Goal: Information Seeking & Learning: Learn about a topic

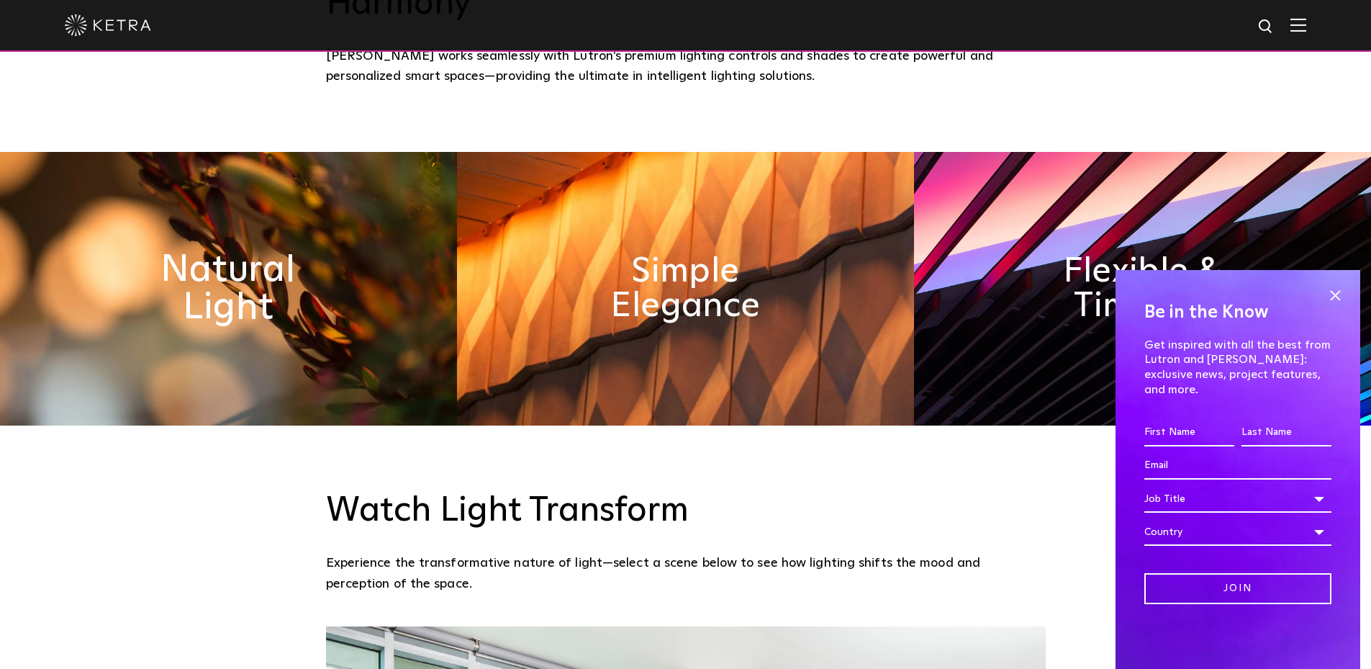
click at [246, 251] on h2 "Natural Light" at bounding box center [228, 289] width 235 height 76
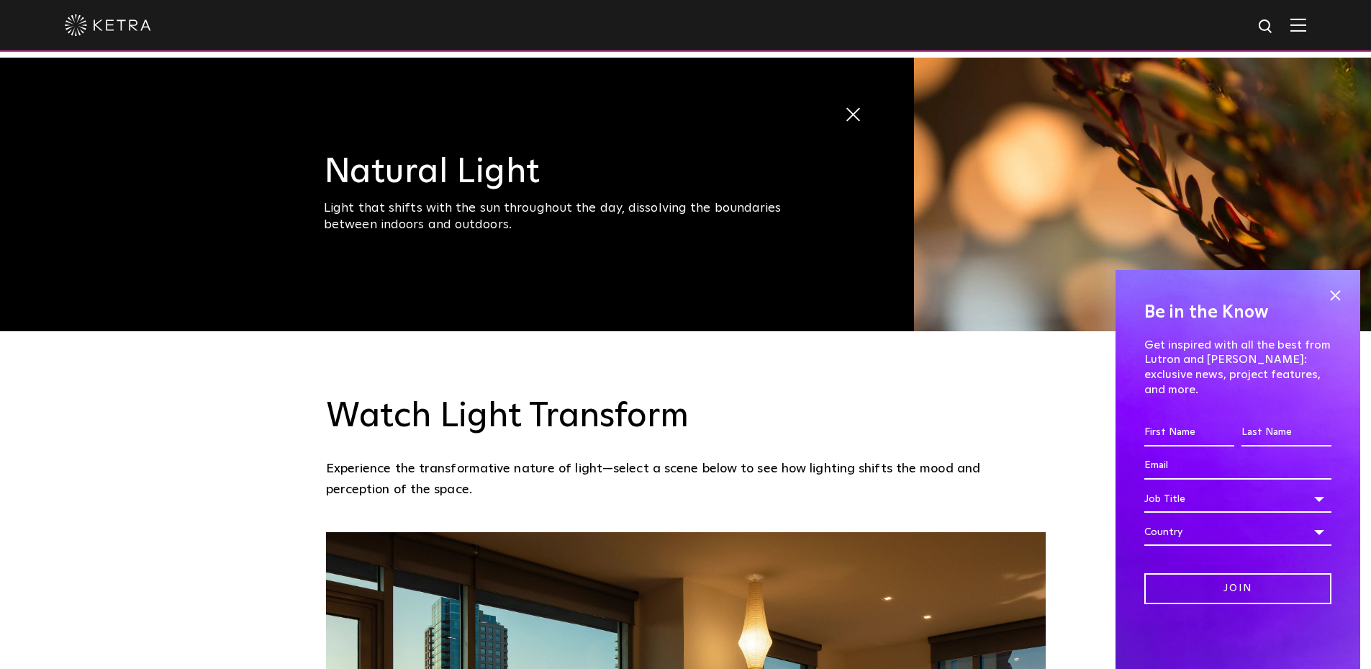
scroll to position [1224, 0]
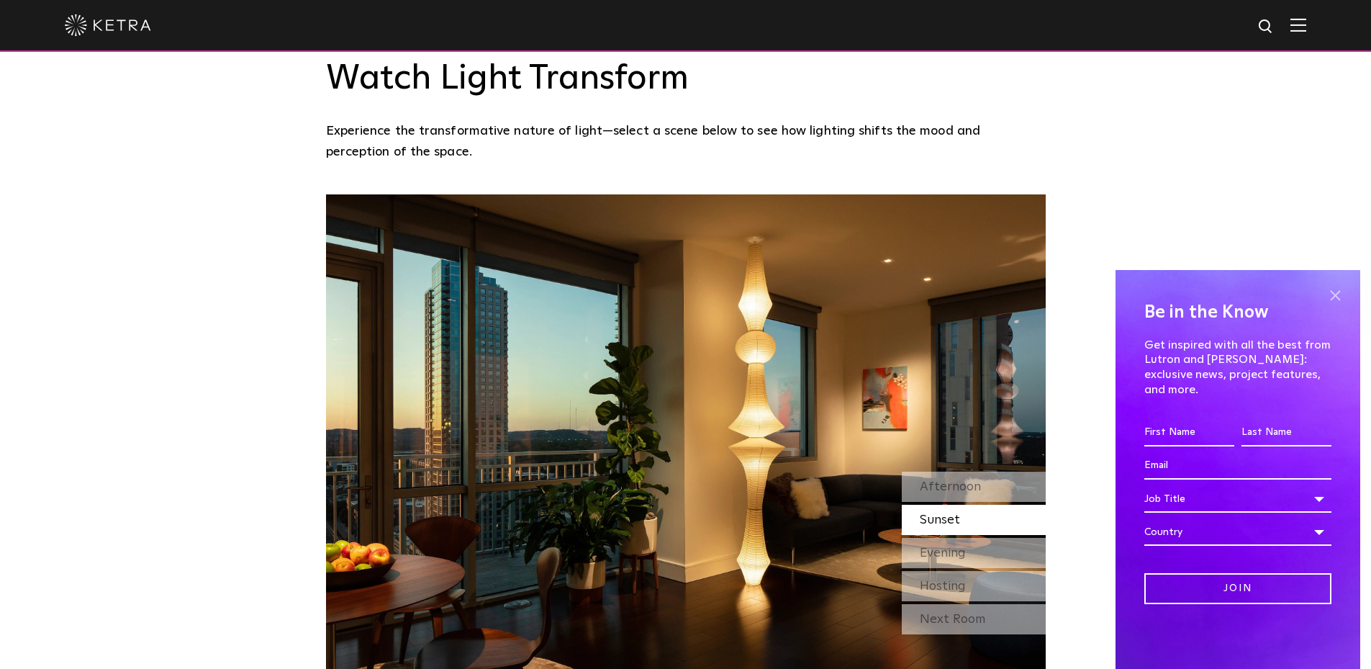
click at [1337, 306] on span at bounding box center [1336, 295] width 22 height 22
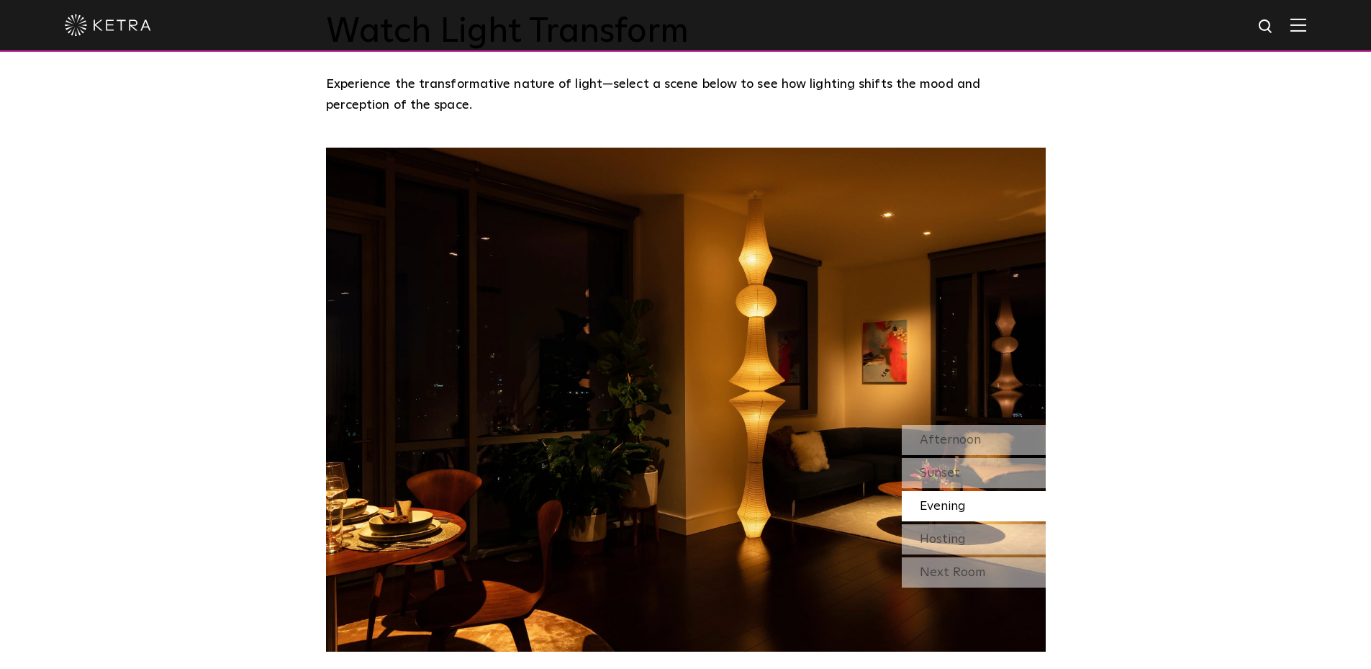
scroll to position [1296, 0]
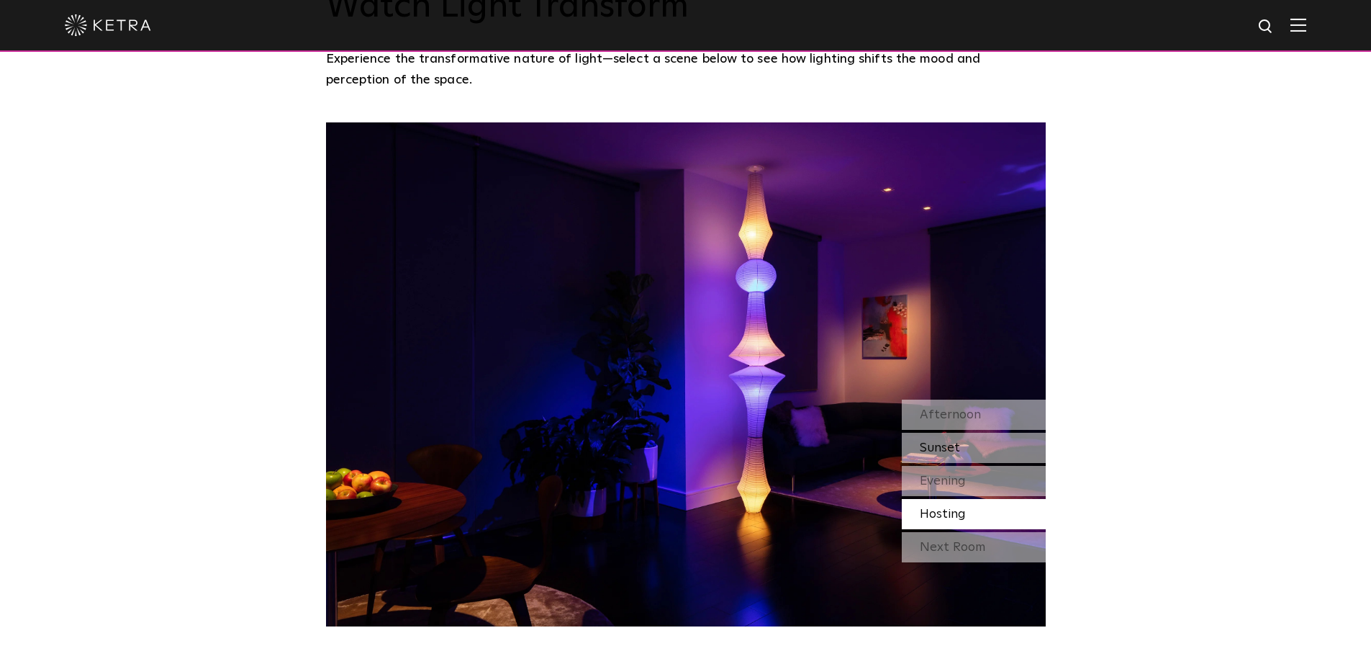
click at [938, 441] on span "Sunset" at bounding box center [940, 447] width 40 height 13
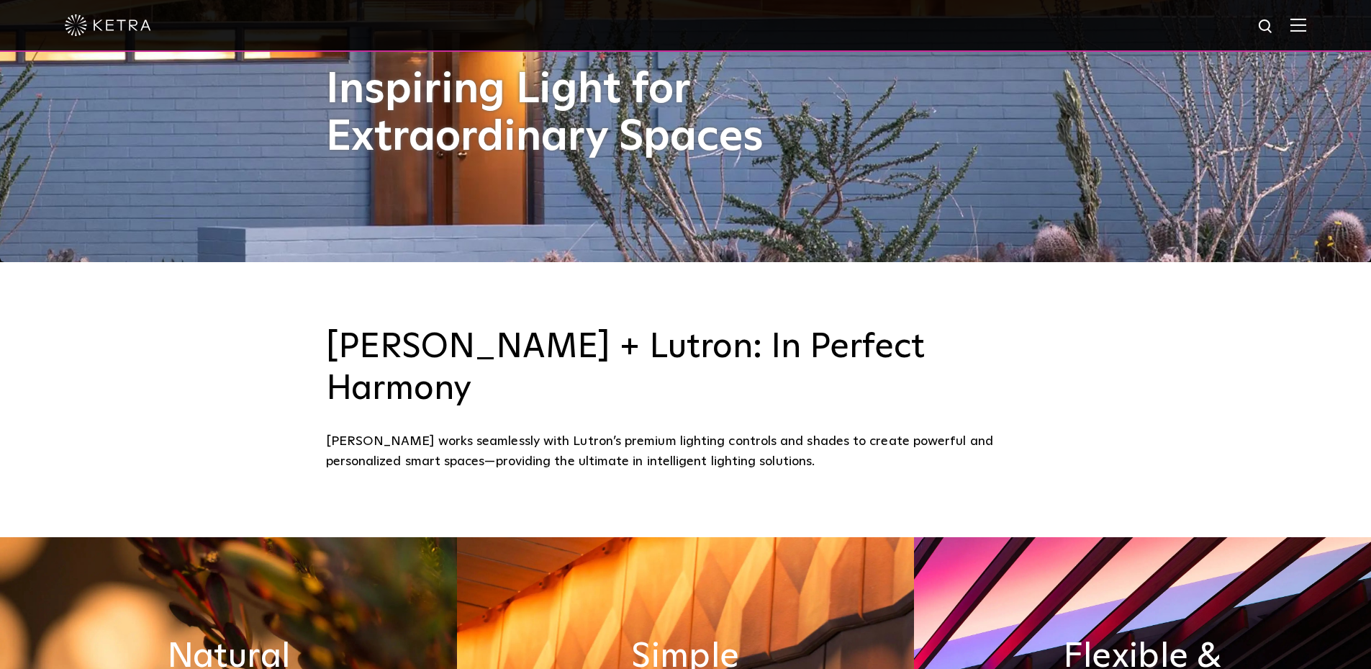
scroll to position [432, 0]
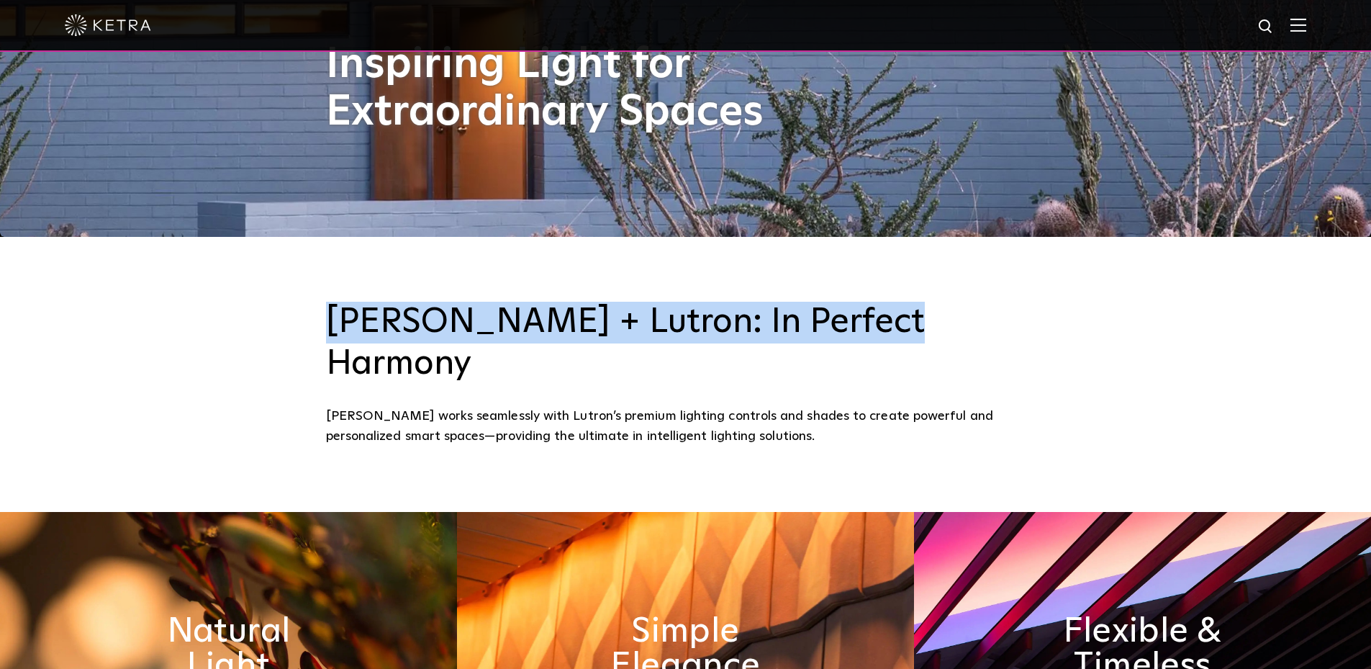
drag, startPoint x: 323, startPoint y: 328, endPoint x: 896, endPoint y: 330, distance: 573.0
click at [896, 330] on div "[PERSON_NAME] + Lutron: In Perfect Harmony [PERSON_NAME] works seamlessly with …" at bounding box center [686, 374] width 749 height 145
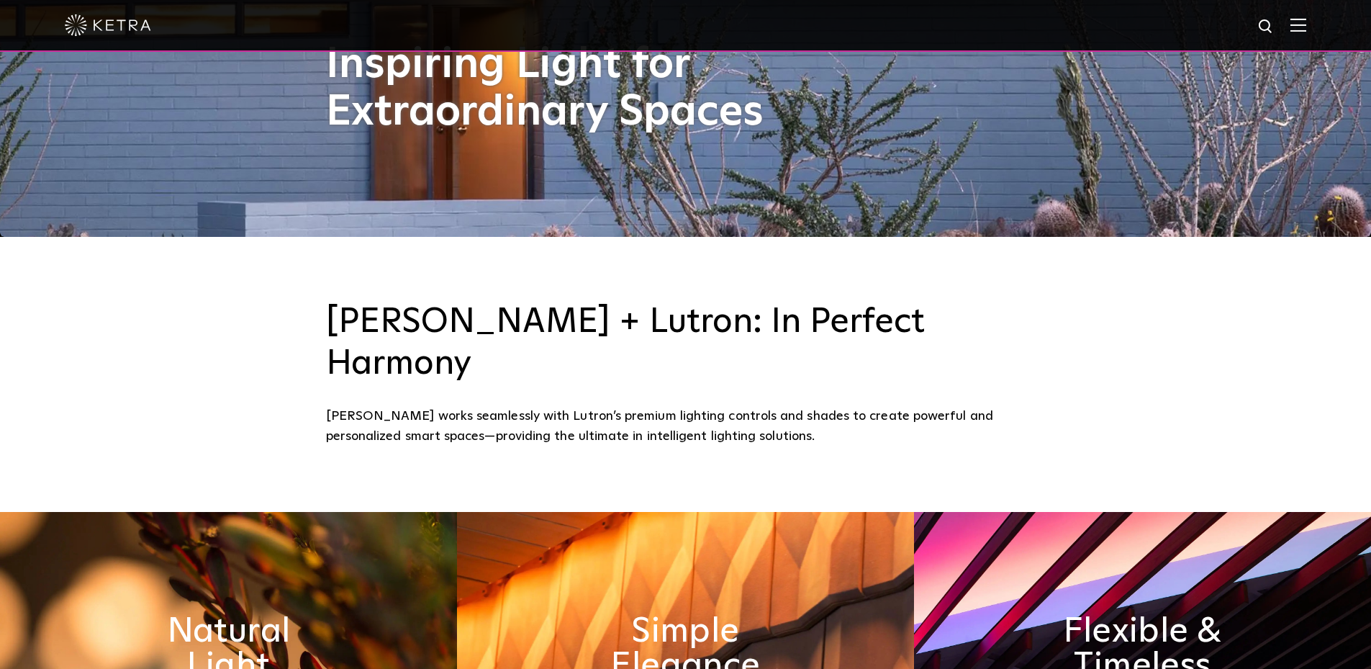
click at [232, 387] on div "[PERSON_NAME] + Lutron: In Perfect Harmony [PERSON_NAME] works seamlessly with …" at bounding box center [685, 374] width 1371 height 275
click at [494, 406] on div "[PERSON_NAME] works seamlessly with Lutron’s premium lighting controls and shad…" at bounding box center [686, 426] width 720 height 41
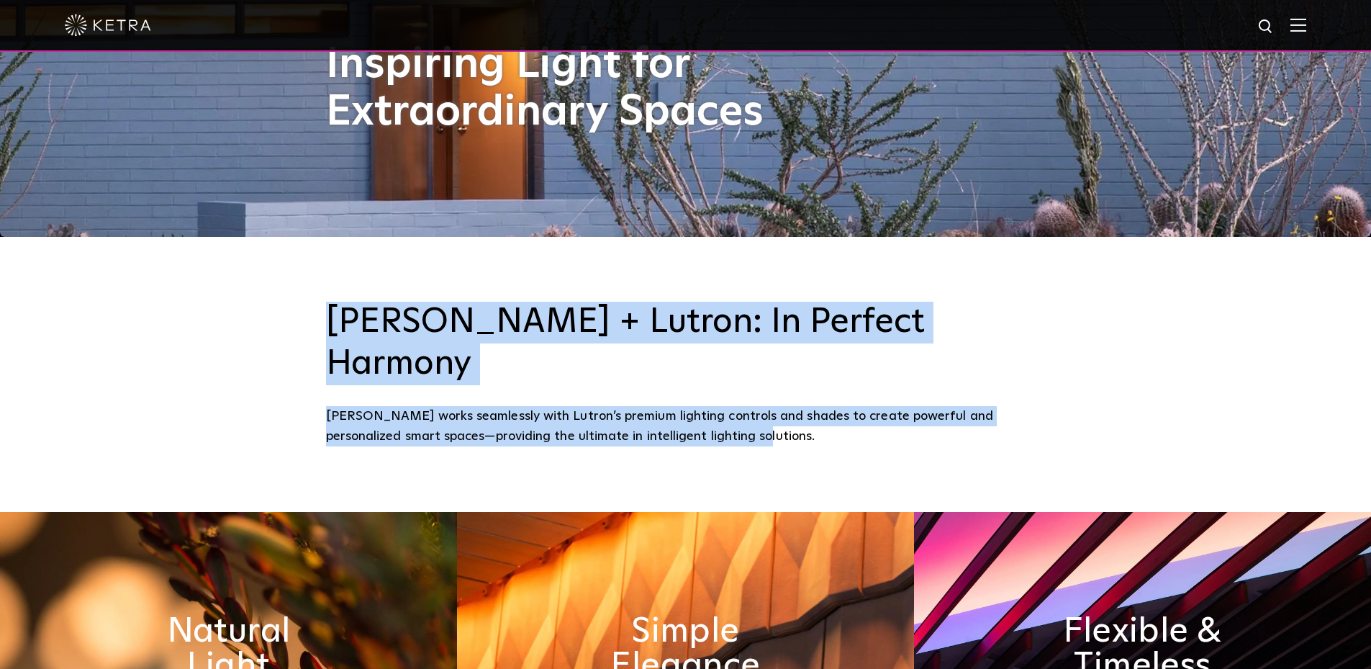
drag, startPoint x: 745, startPoint y: 412, endPoint x: 323, endPoint y: 317, distance: 432.6
click at [323, 317] on div "[PERSON_NAME] + Lutron: In Perfect Harmony [PERSON_NAME] works seamlessly with …" at bounding box center [685, 374] width 1371 height 275
click at [277, 362] on div "[PERSON_NAME] + Lutron: In Perfect Harmony [PERSON_NAME] works seamlessly with …" at bounding box center [685, 374] width 1371 height 275
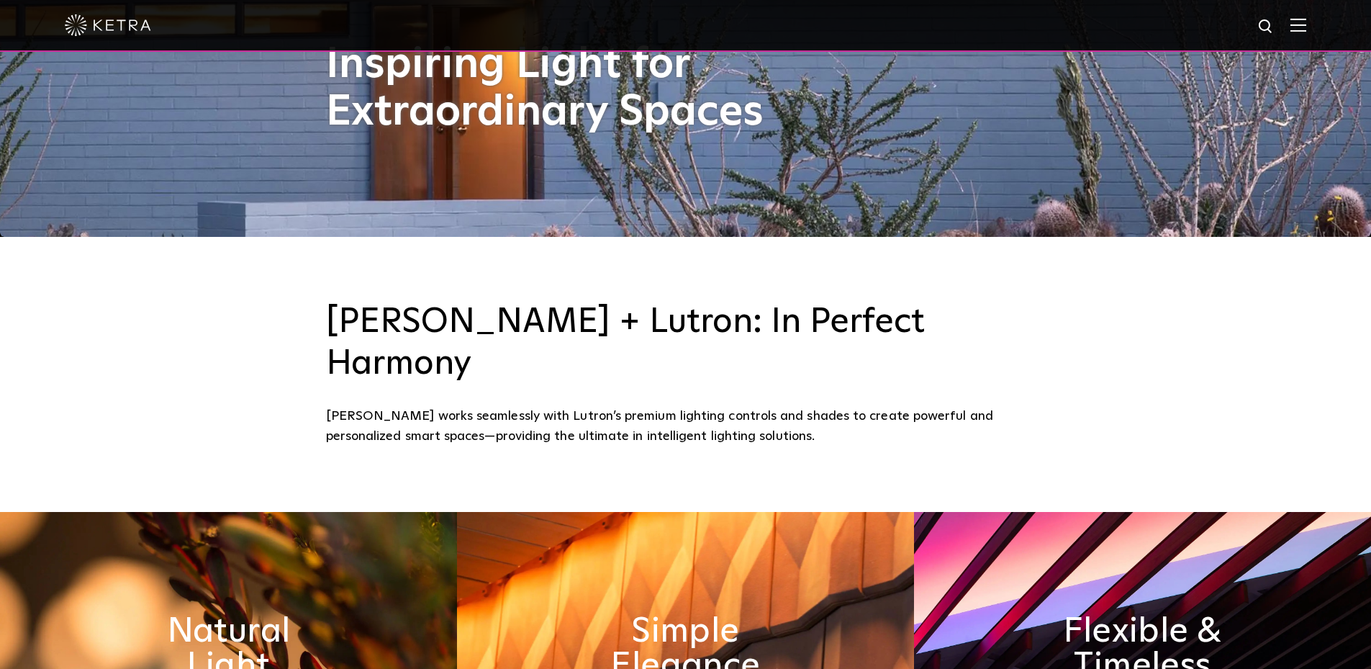
click at [662, 407] on div "[PERSON_NAME] + Lutron: In Perfect Harmony [PERSON_NAME] works seamlessly with …" at bounding box center [685, 374] width 1371 height 275
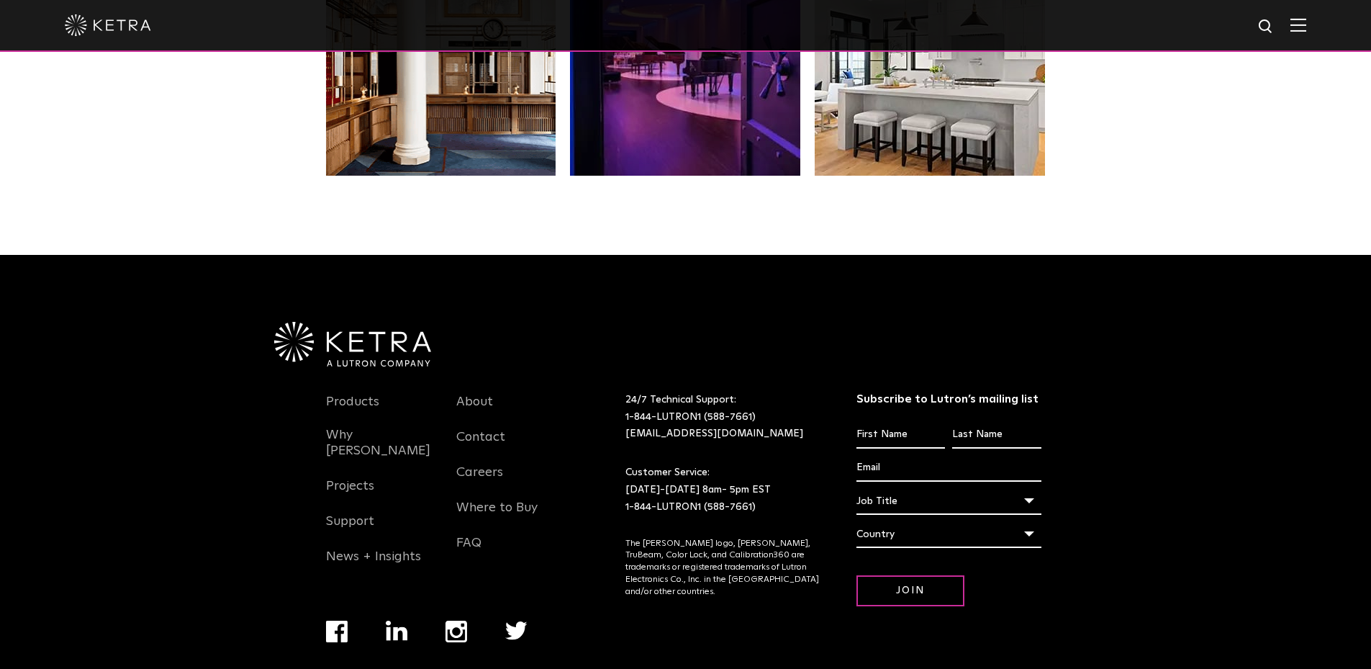
scroll to position [3028, 0]
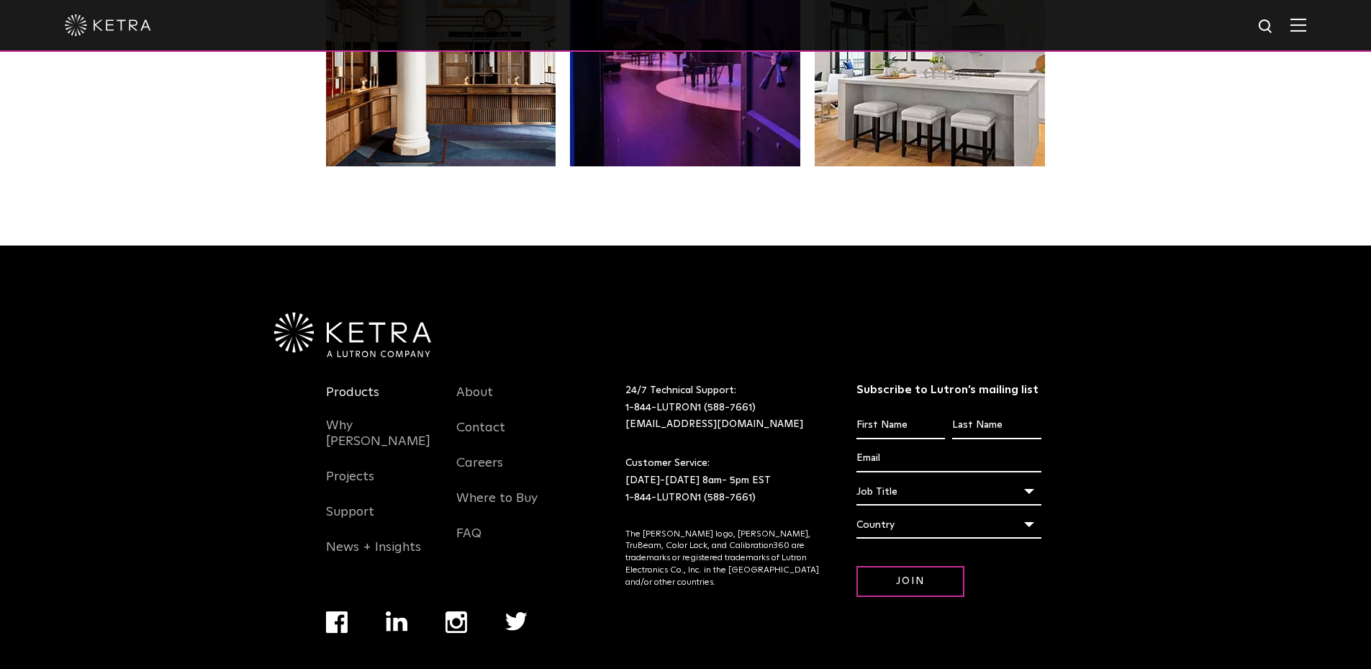
click at [358, 384] on link "Products" at bounding box center [352, 400] width 53 height 33
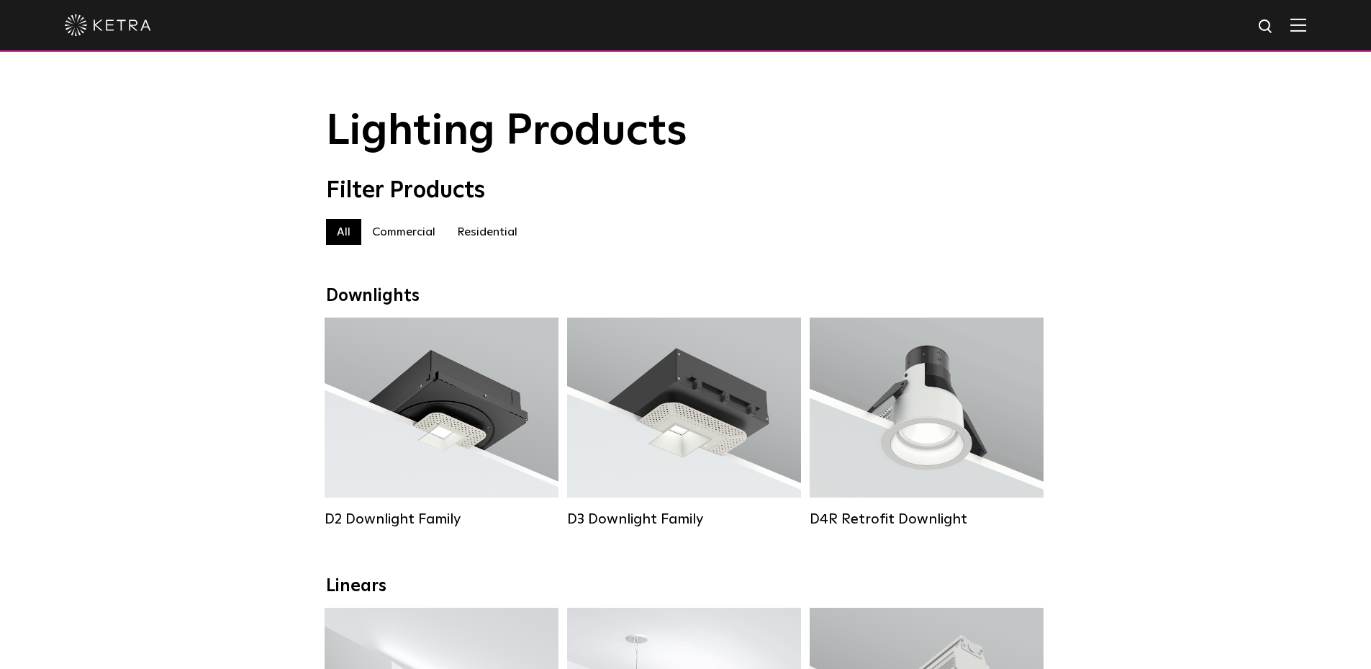
click at [395, 235] on label "Commercial" at bounding box center [403, 232] width 85 height 26
click at [483, 235] on label "Residential" at bounding box center [487, 232] width 82 height 26
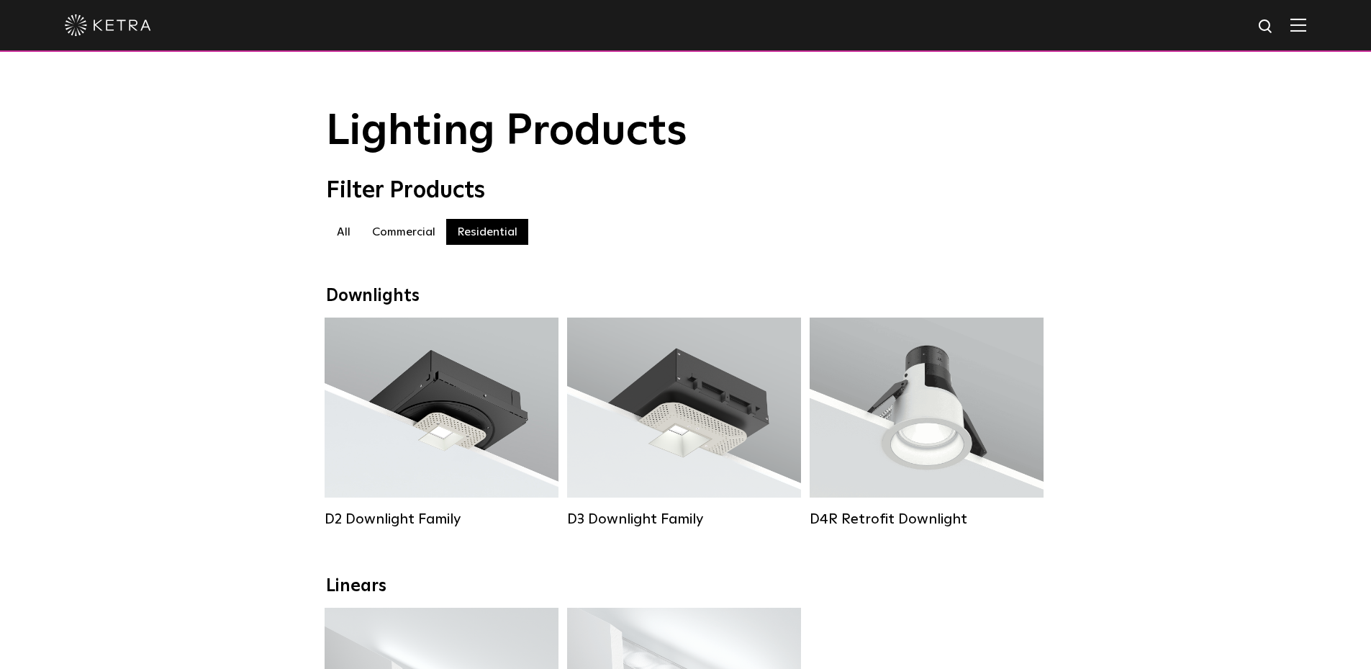
click at [484, 238] on label "Residential" at bounding box center [487, 232] width 82 height 26
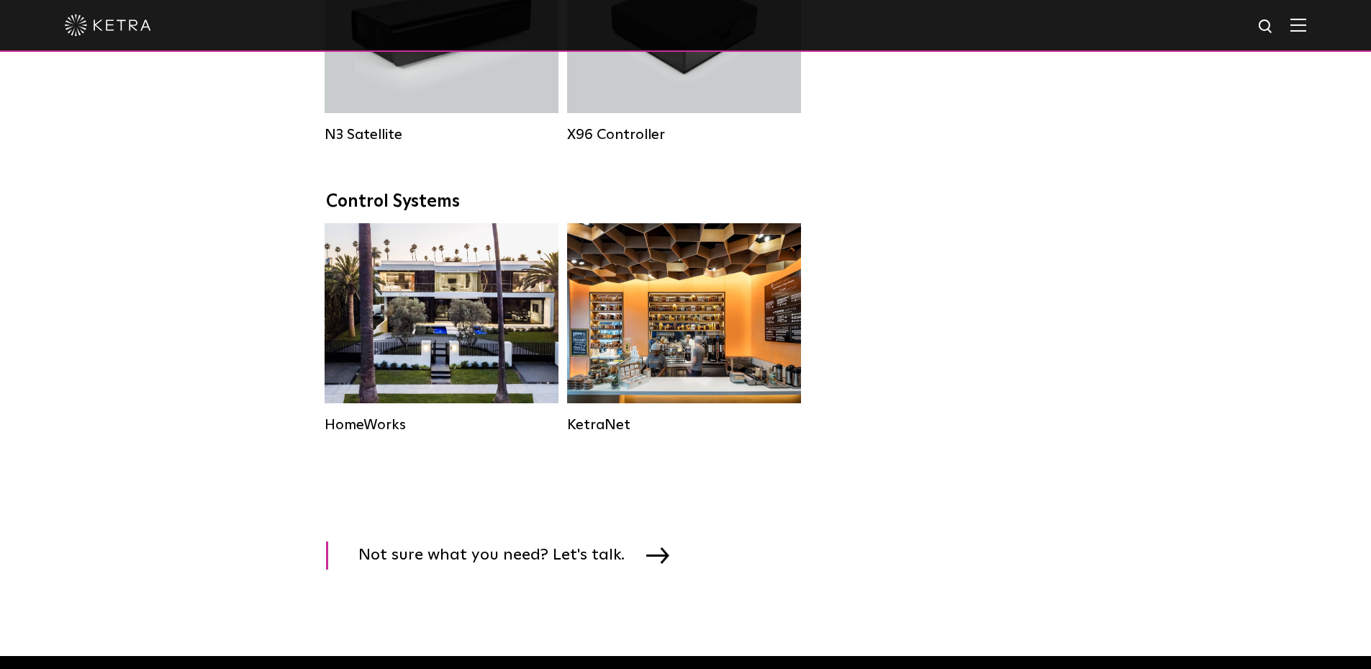
scroll to position [1728, 0]
